Goal: Task Accomplishment & Management: Use online tool/utility

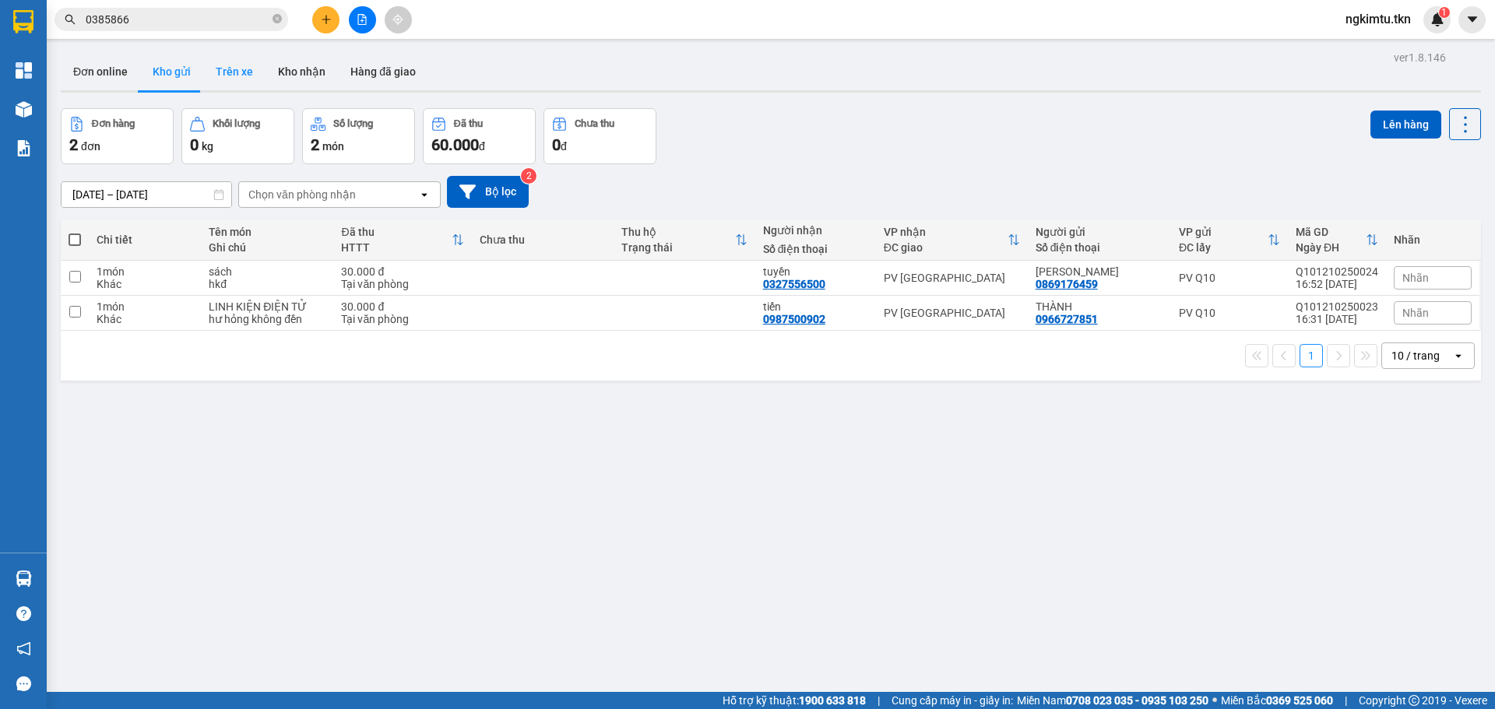
click at [227, 74] on button "Trên xe" at bounding box center [234, 71] width 62 height 37
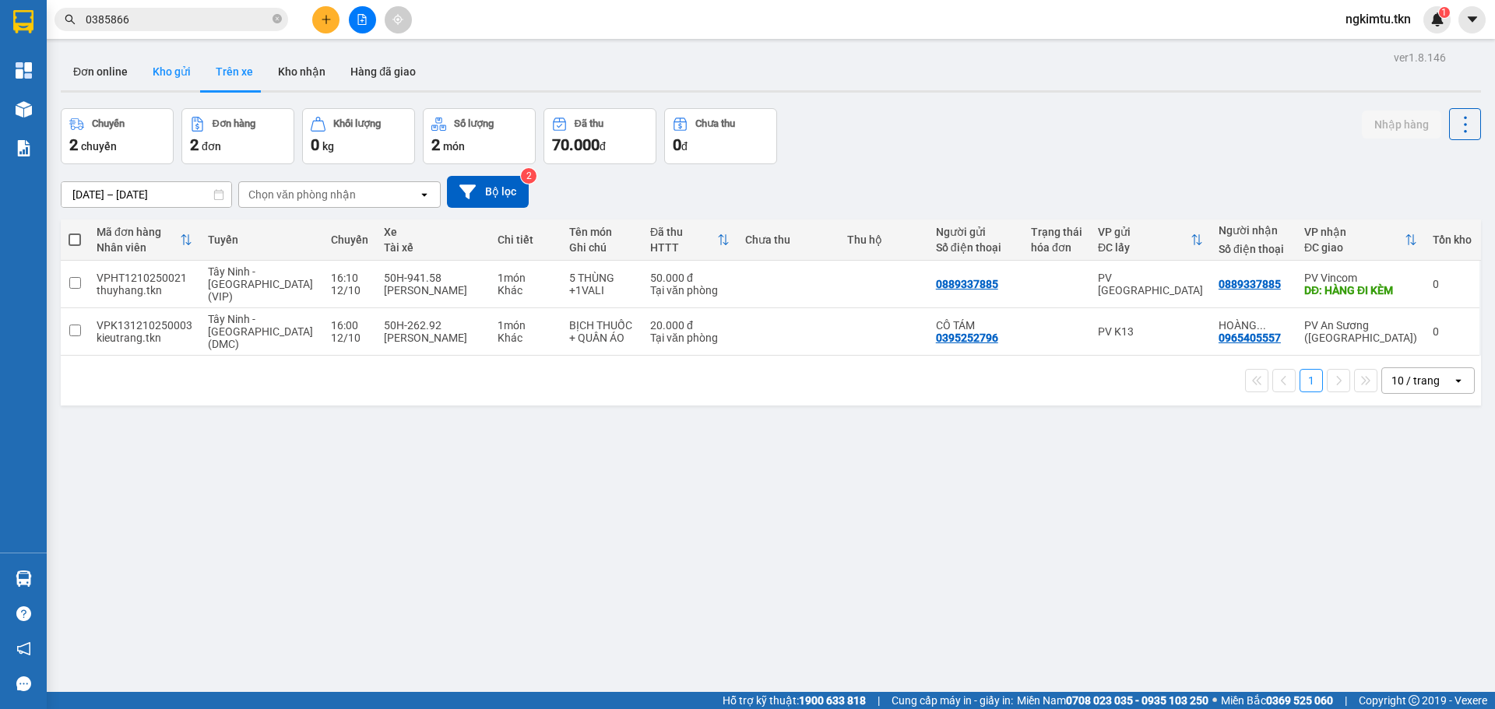
click at [171, 78] on button "Kho gửi" at bounding box center [171, 71] width 63 height 37
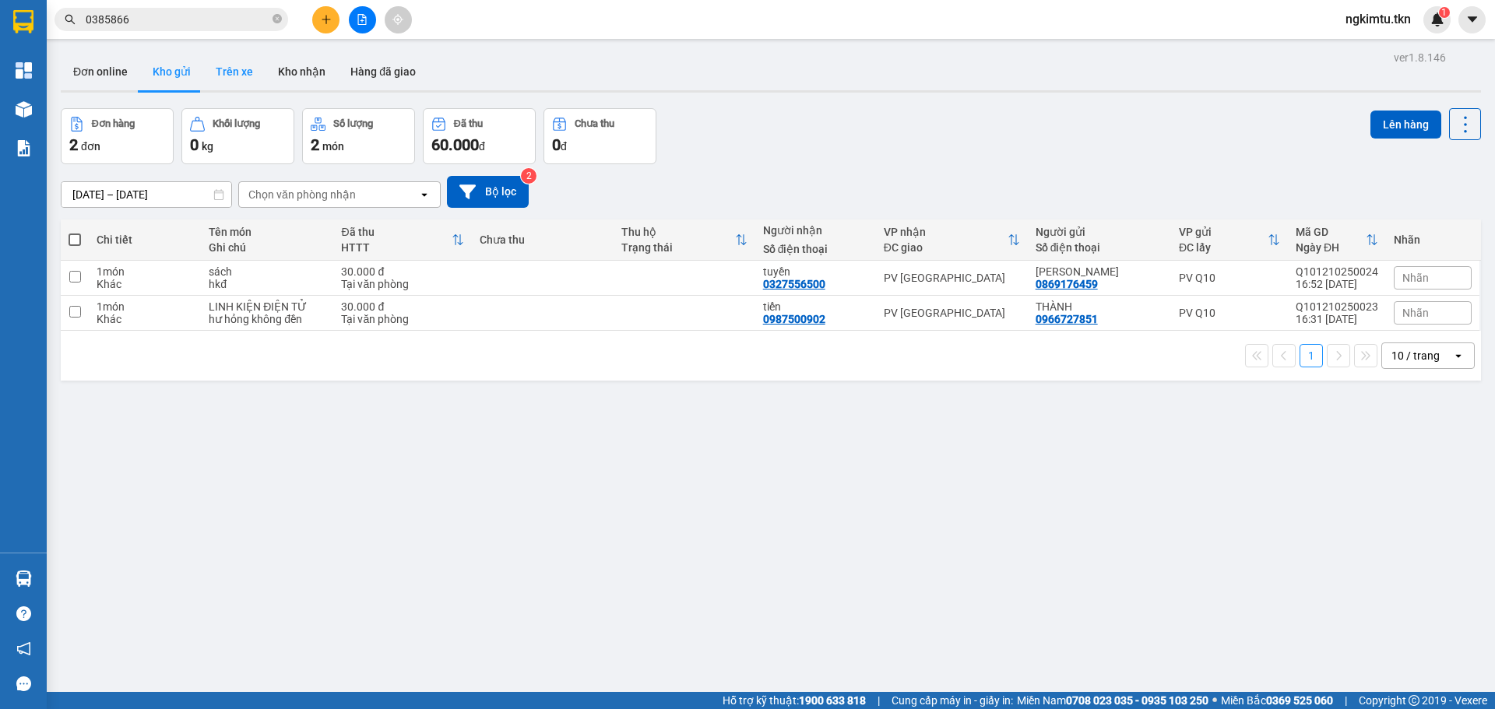
click at [221, 71] on button "Trên xe" at bounding box center [234, 71] width 62 height 37
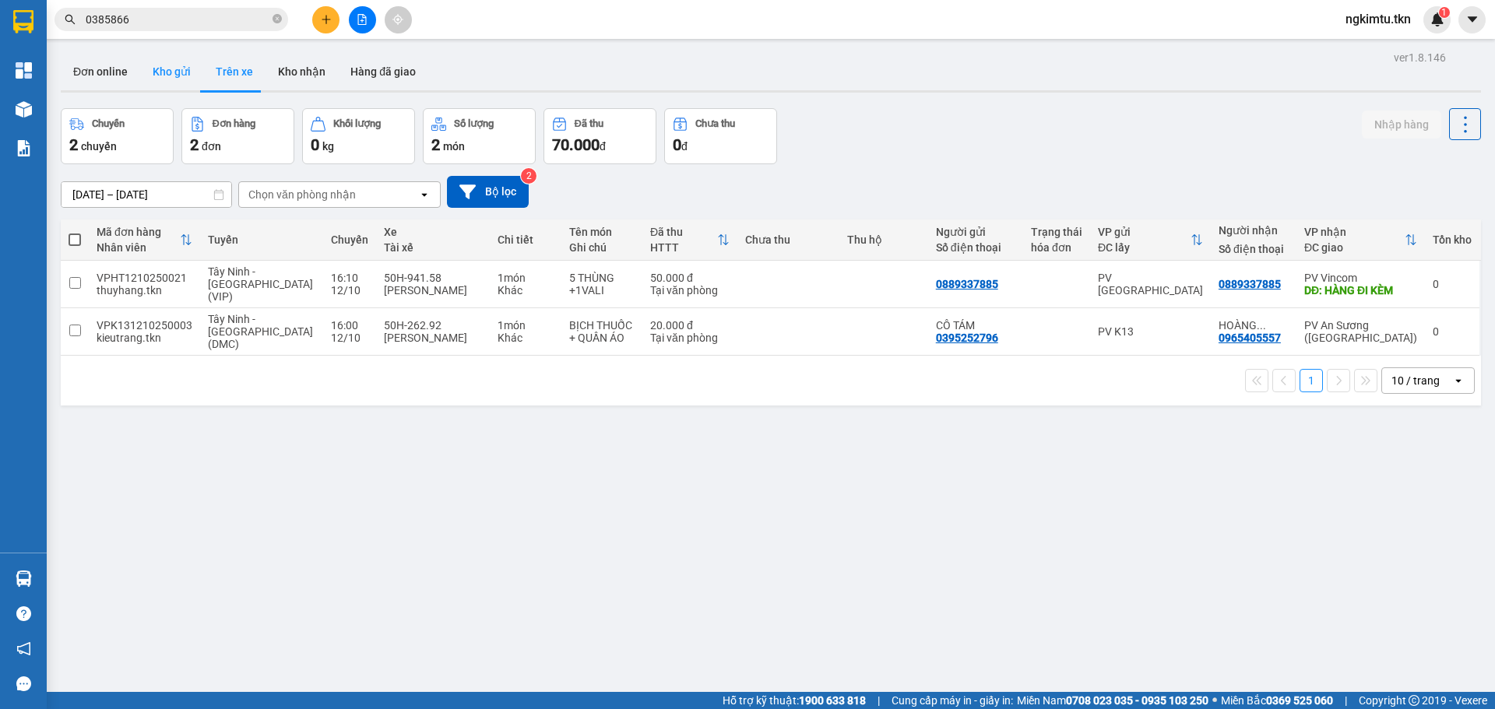
click at [177, 78] on button "Kho gửi" at bounding box center [171, 71] width 63 height 37
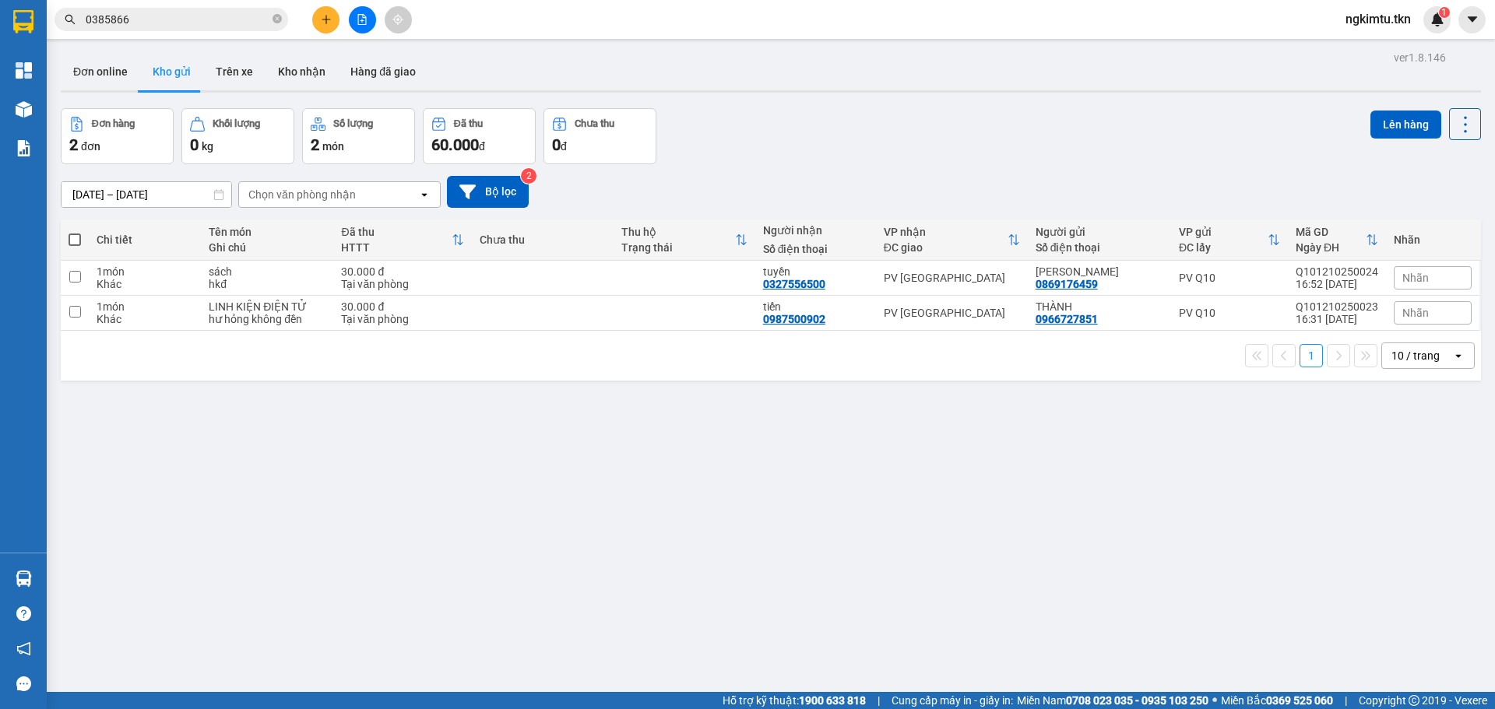
click at [72, 243] on span at bounding box center [75, 240] width 12 height 12
click at [75, 232] on input "checkbox" at bounding box center [75, 232] width 0 height 0
checkbox input "true"
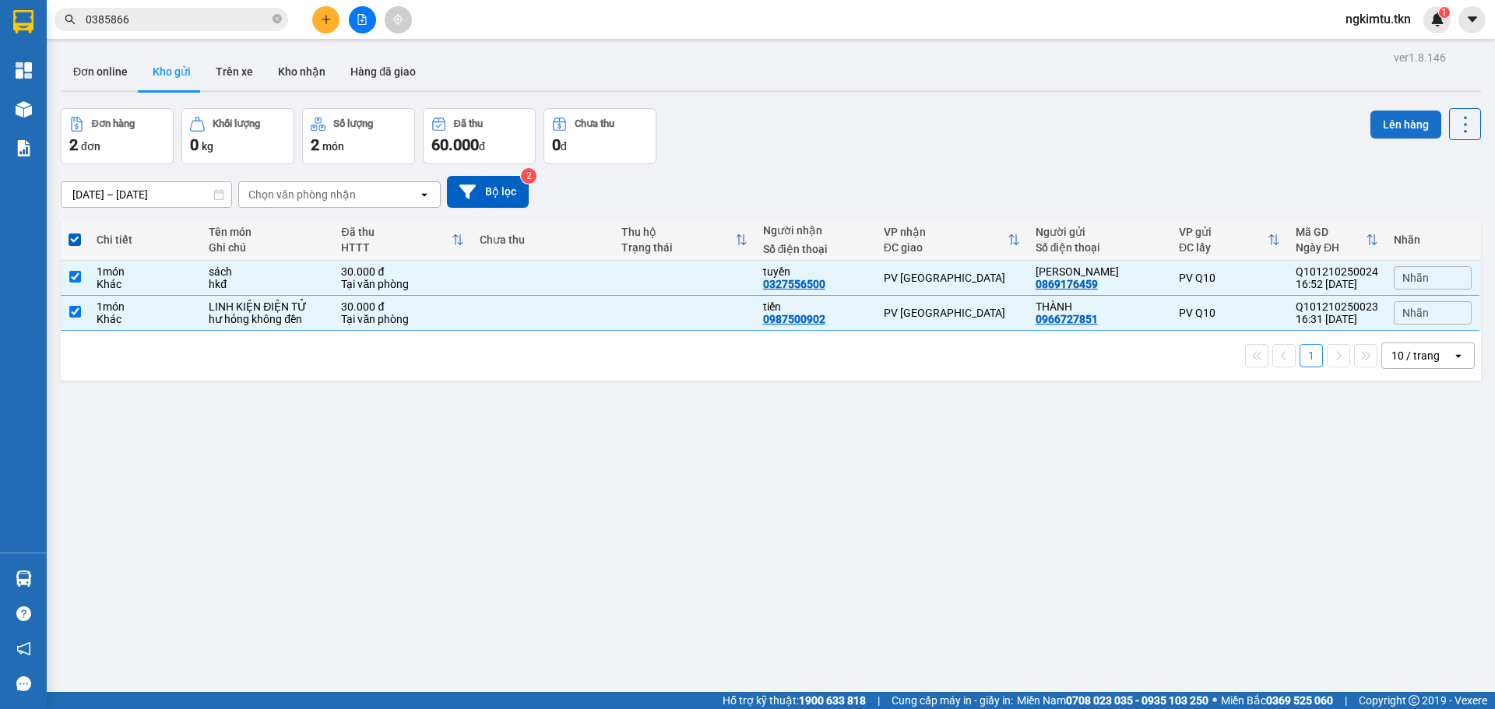
click at [1402, 126] on button "Lên hàng" at bounding box center [1405, 125] width 71 height 28
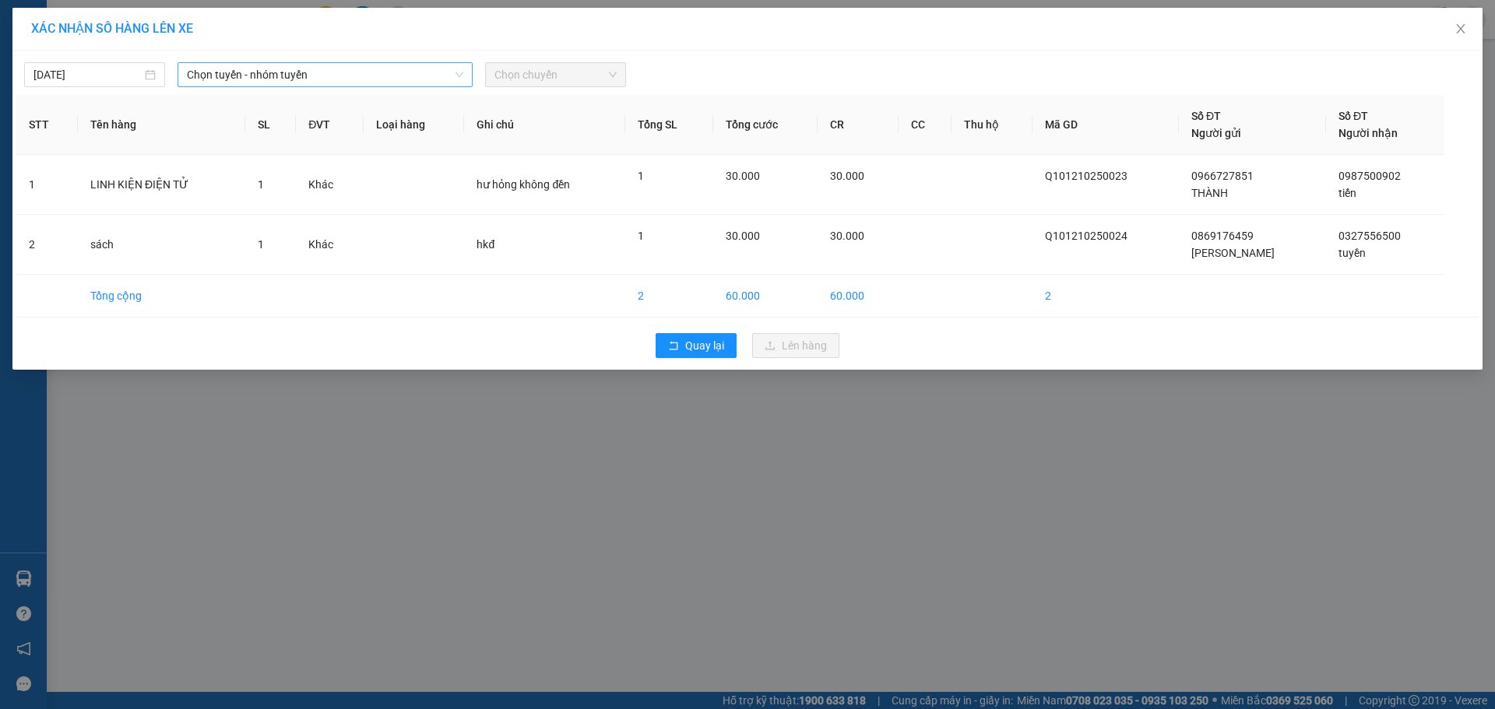
click at [339, 78] on span "Chọn tuyến - nhóm tuyến" at bounding box center [325, 74] width 276 height 23
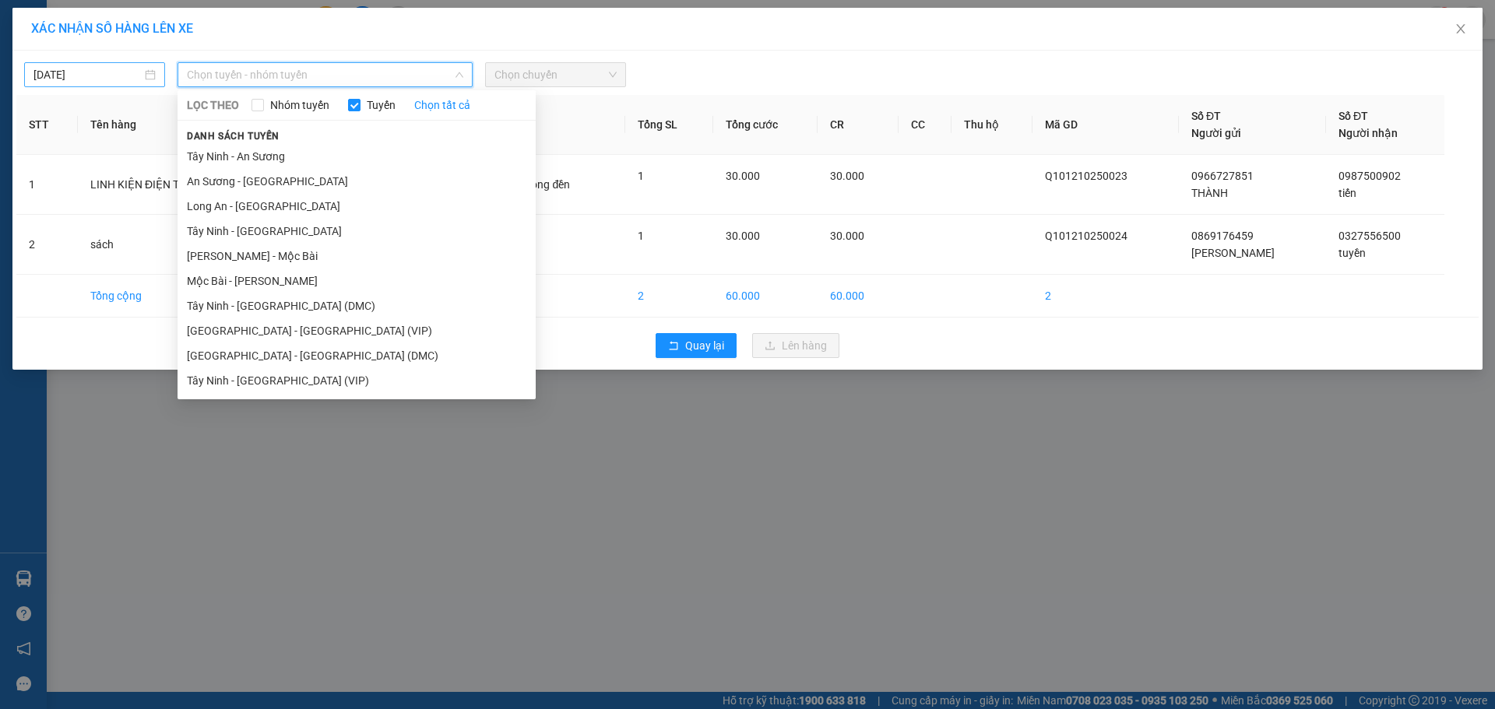
click at [40, 69] on input "[DATE]" at bounding box center [87, 74] width 108 height 17
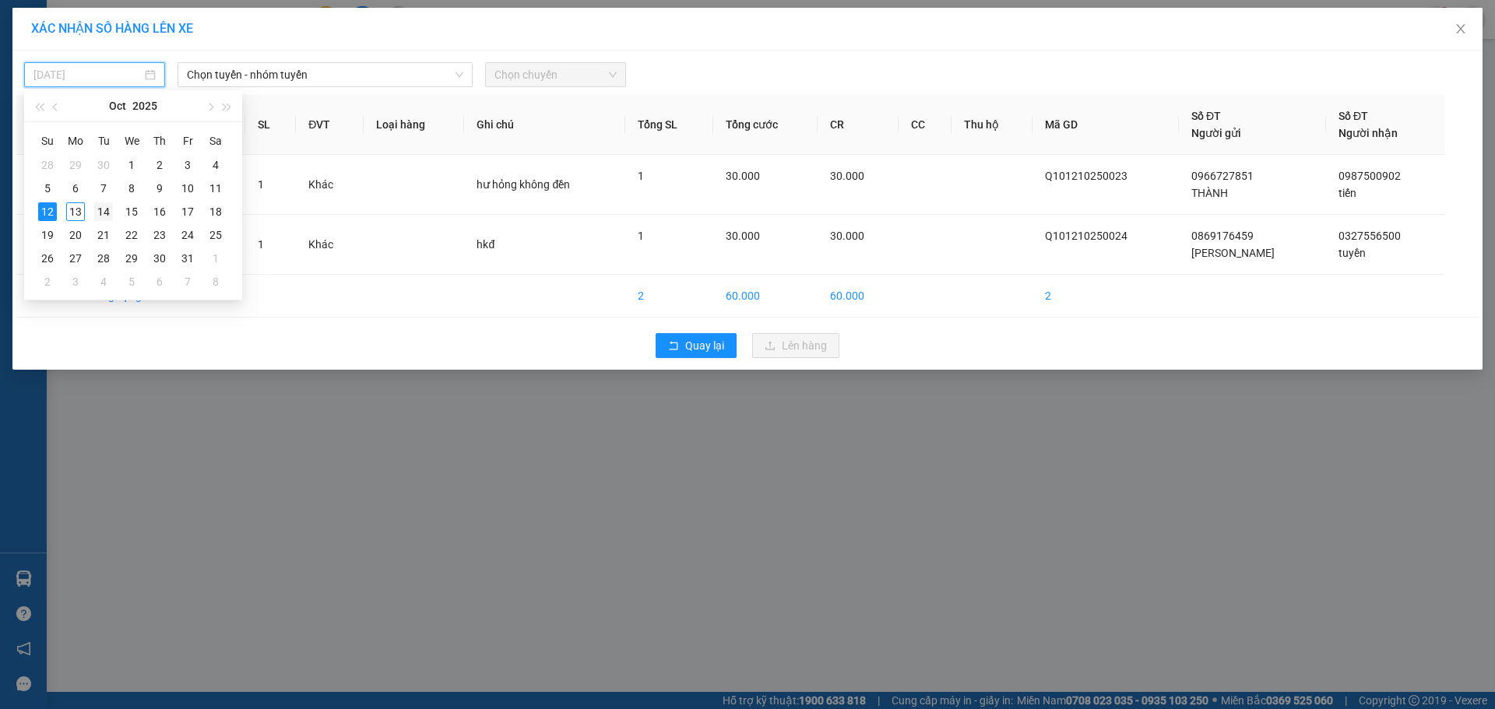
click at [90, 214] on td "14" at bounding box center [104, 211] width 28 height 23
click at [76, 68] on input "[DATE]" at bounding box center [87, 74] width 108 height 17
click at [81, 212] on div "13" at bounding box center [75, 211] width 19 height 19
type input "[DATE]"
click at [268, 66] on span "Chọn tuyến - nhóm tuyến" at bounding box center [325, 74] width 276 height 23
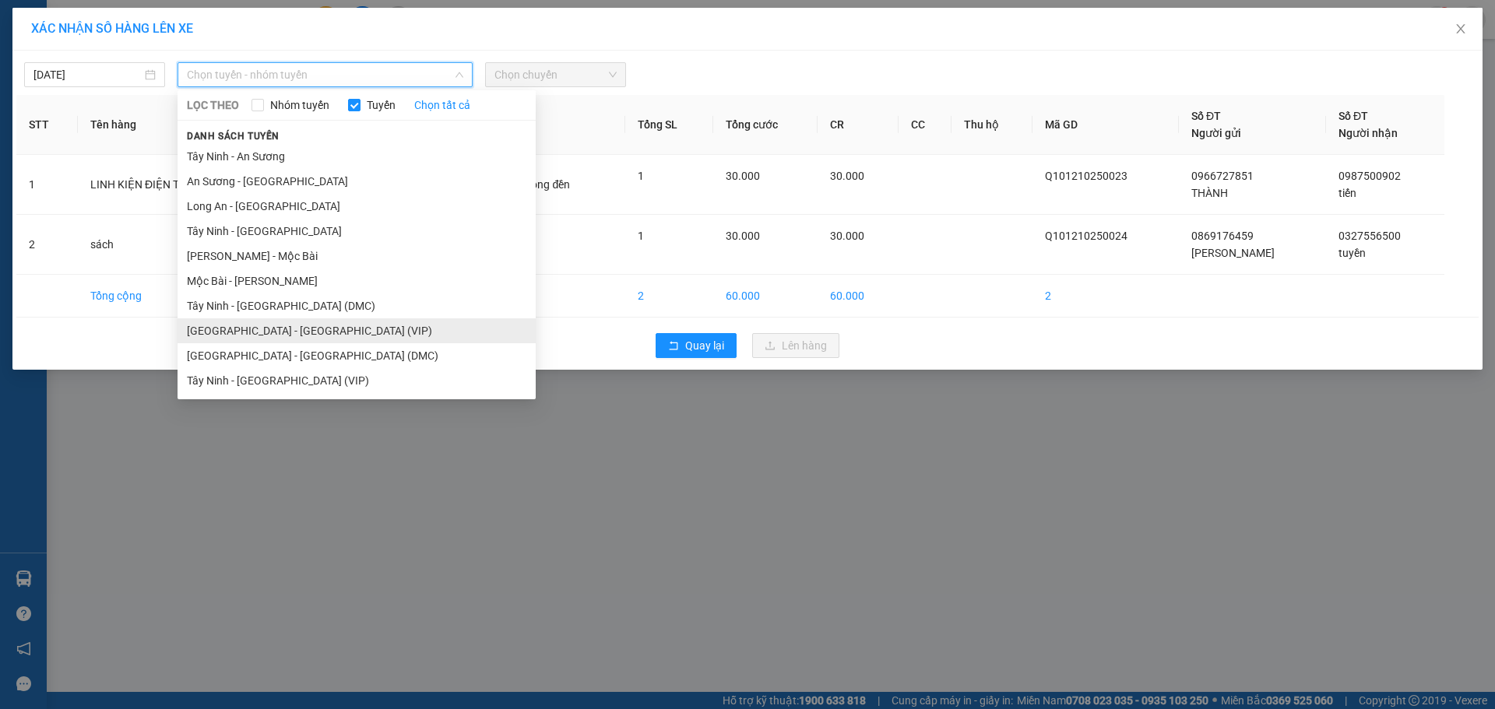
click at [257, 338] on li "[GEOGRAPHIC_DATA] - [GEOGRAPHIC_DATA] (VIP)" at bounding box center [357, 330] width 358 height 25
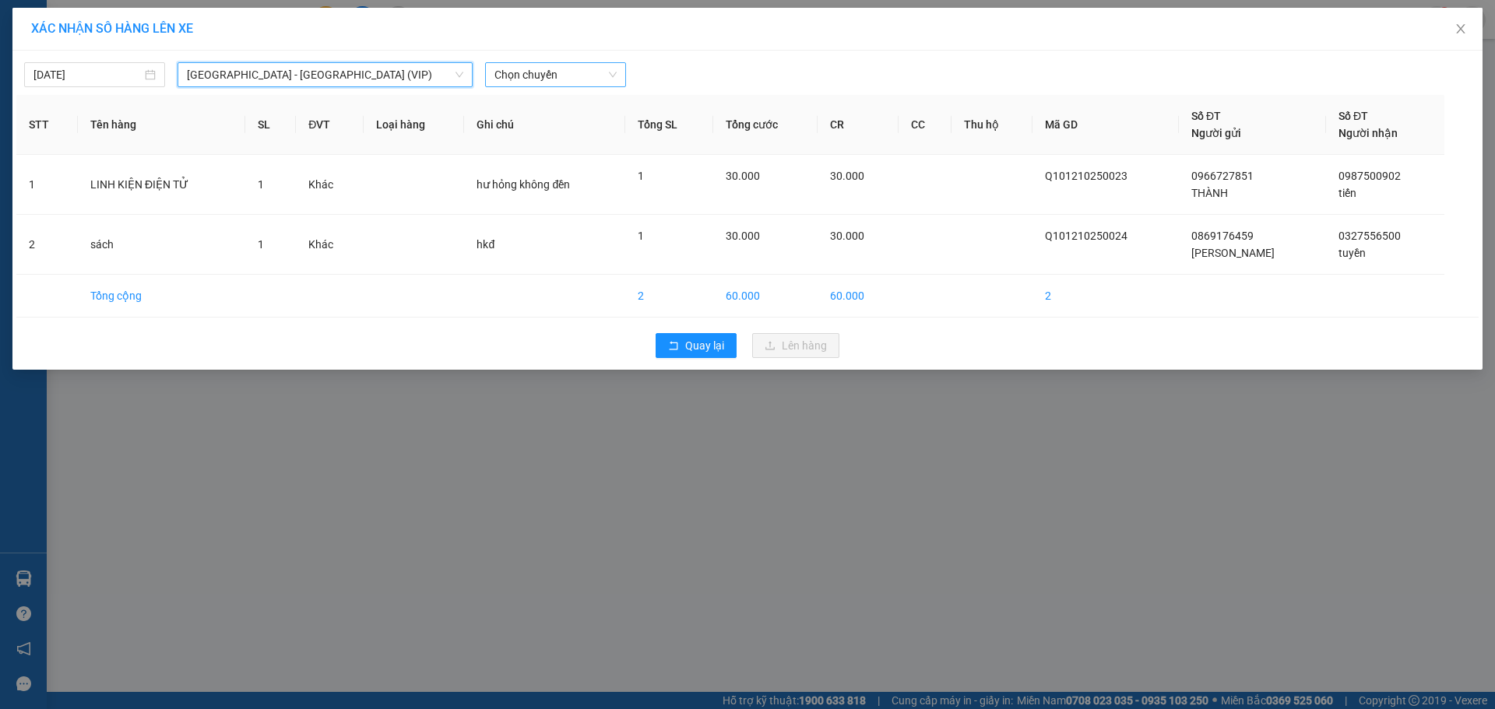
click at [506, 71] on span "Chọn chuyến" at bounding box center [555, 74] width 122 height 23
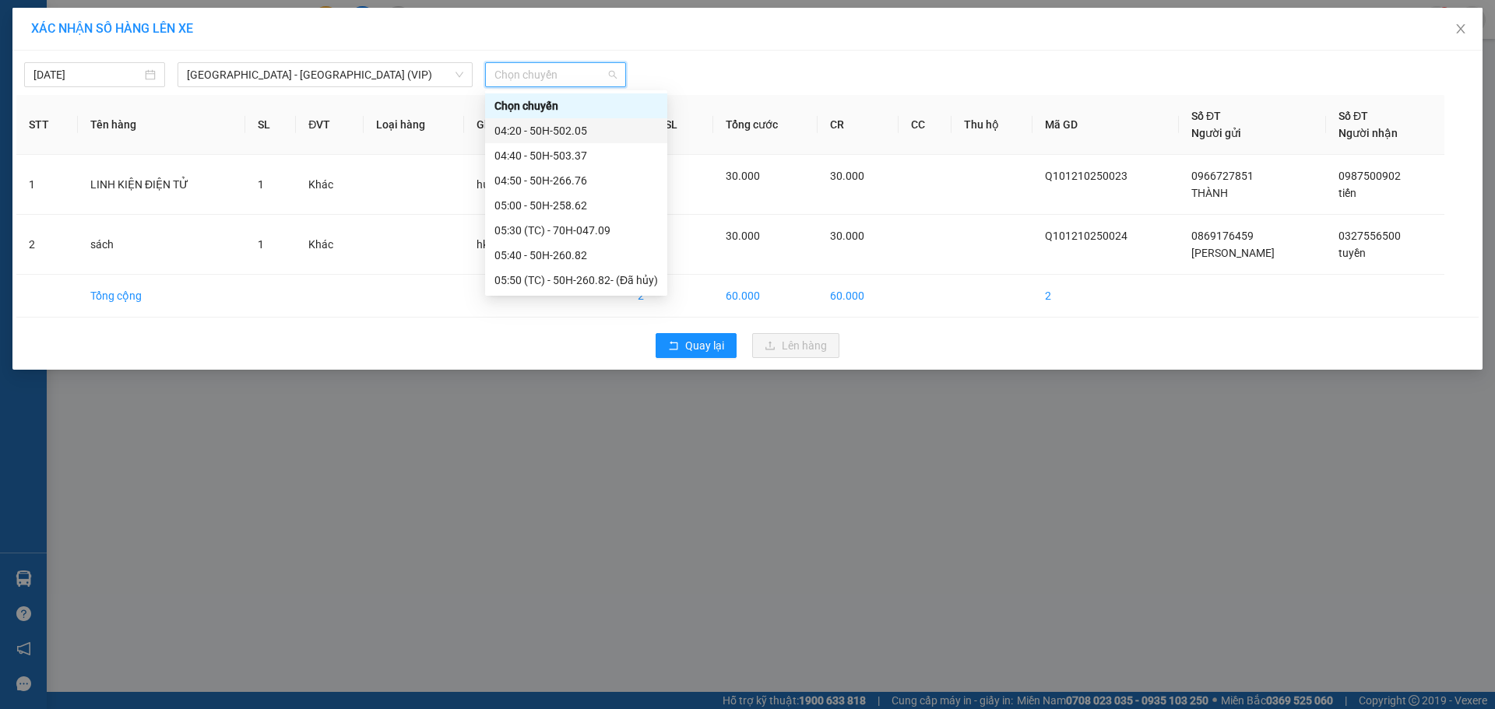
click at [574, 132] on div "04:20 - 50H-502.05" at bounding box center [575, 130] width 163 height 17
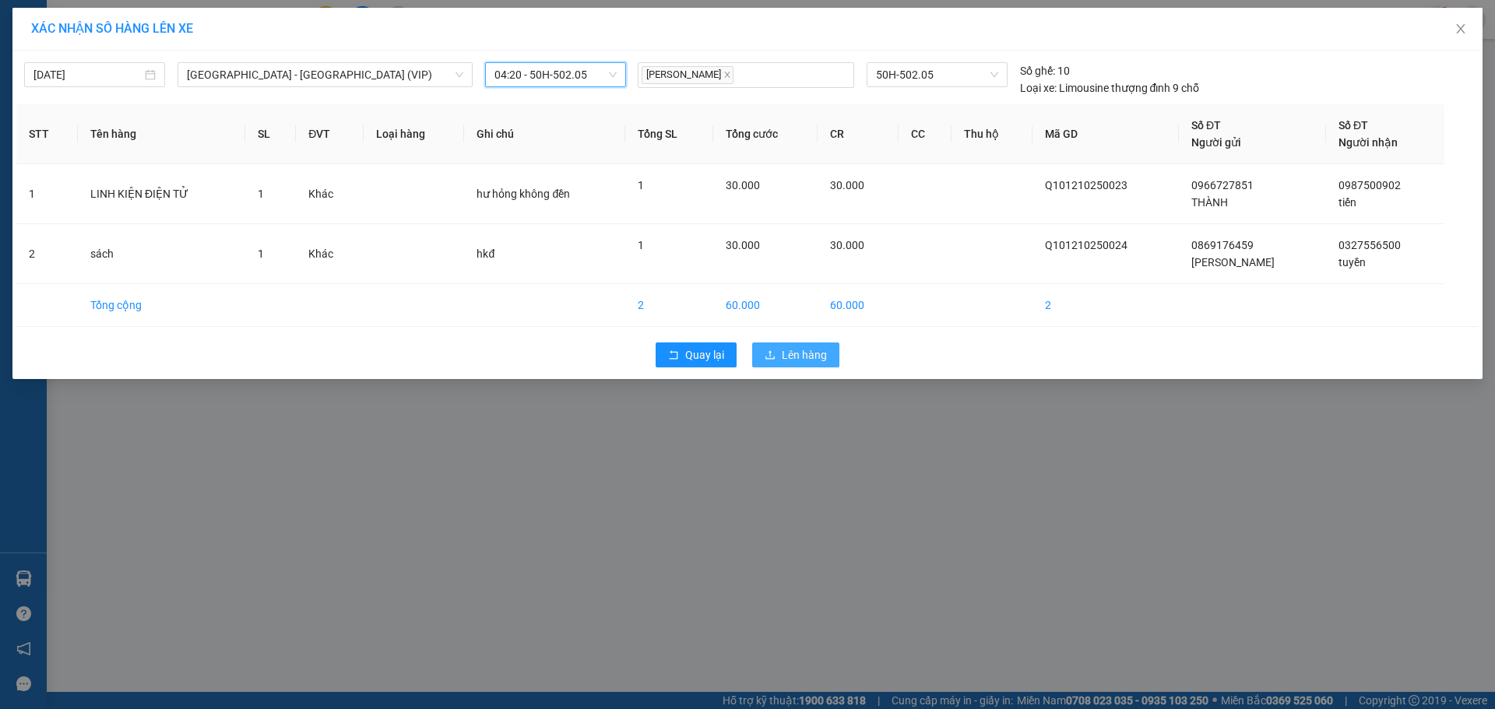
click at [781, 353] on button "Lên hàng" at bounding box center [795, 355] width 87 height 25
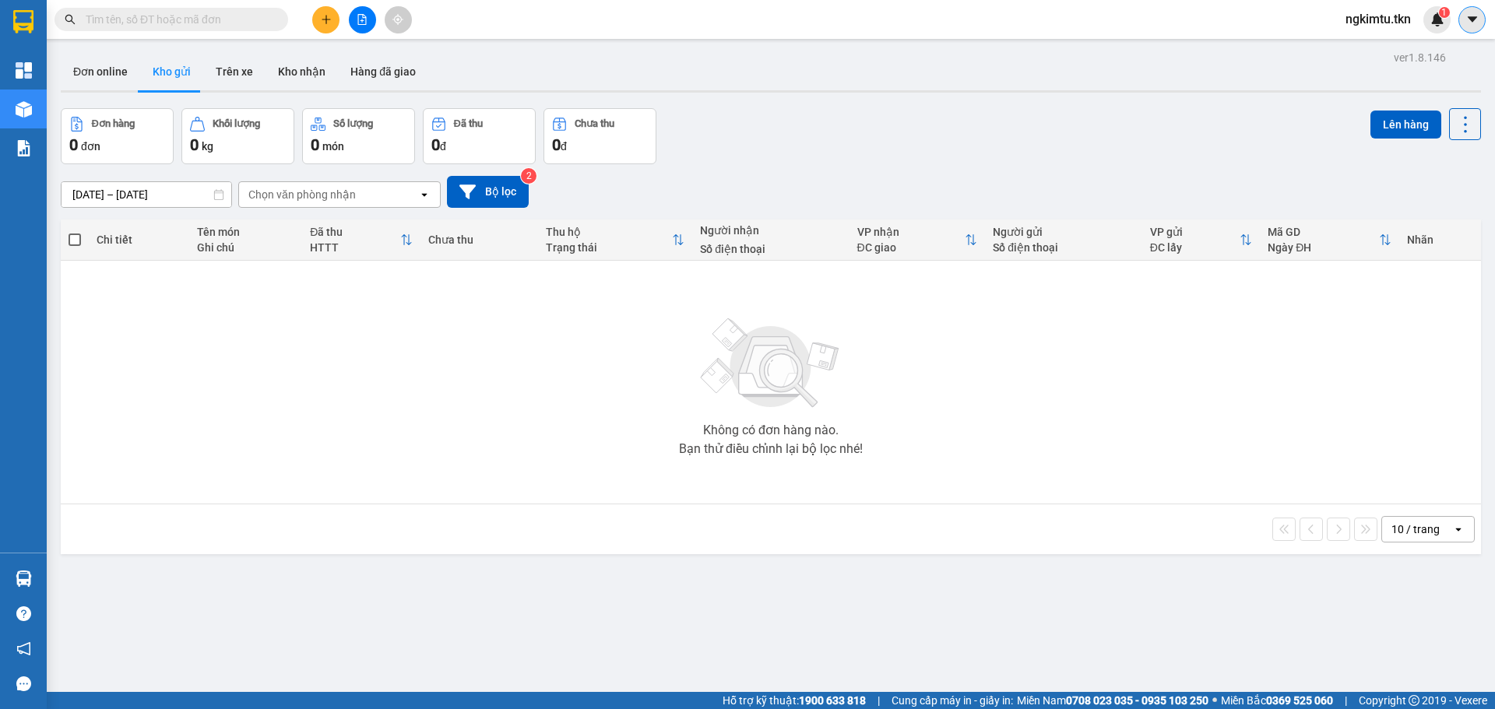
click at [1475, 18] on icon "caret-down" at bounding box center [1471, 18] width 9 height 5
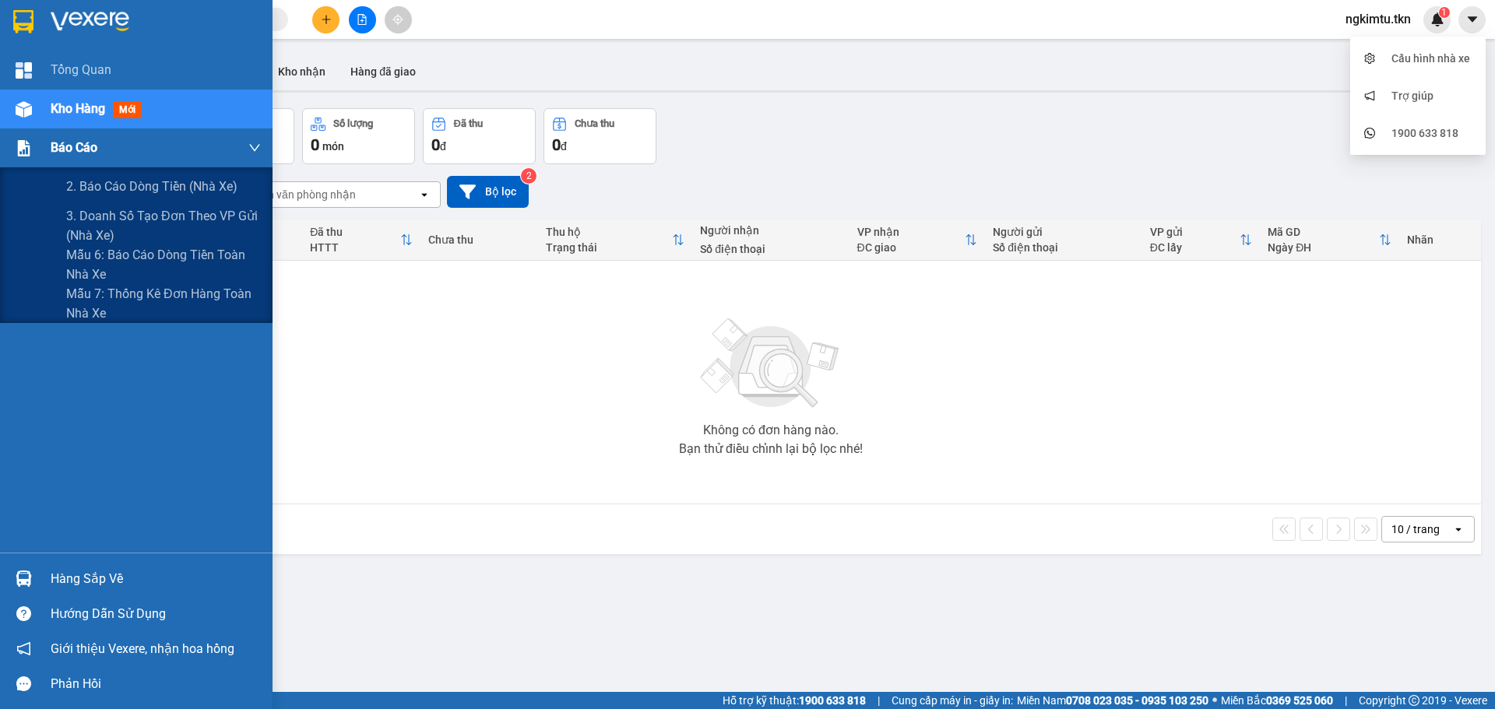
click at [1458, 6] on button at bounding box center [1471, 19] width 27 height 27
